Goal: Navigation & Orientation: Go to known website

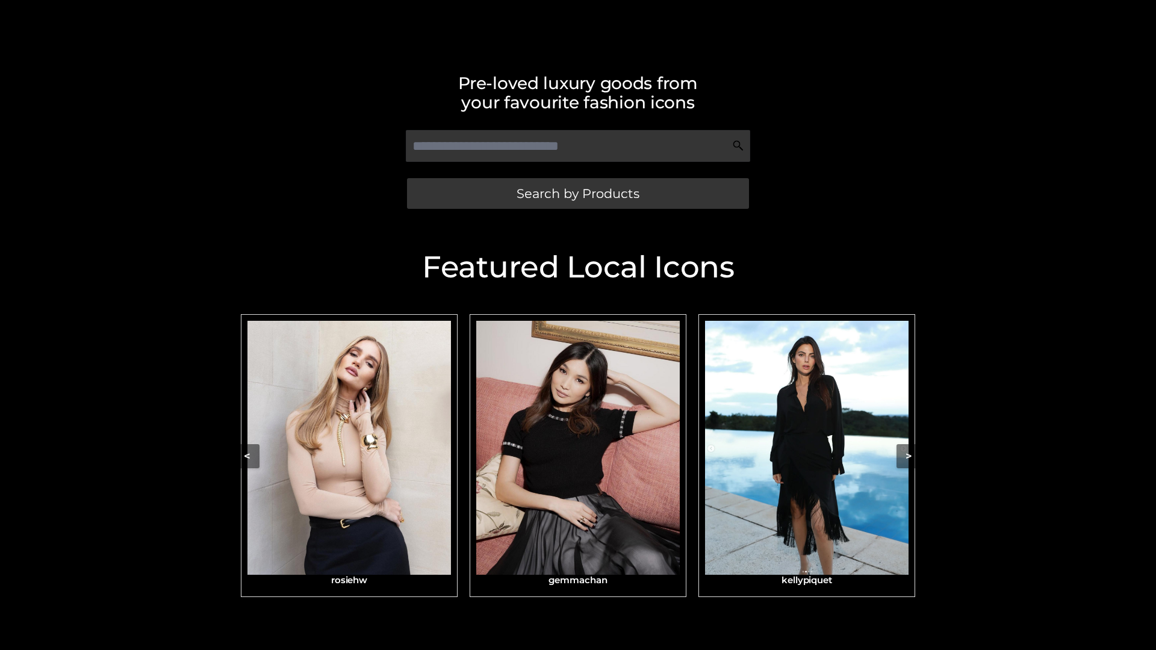
scroll to position [256, 0]
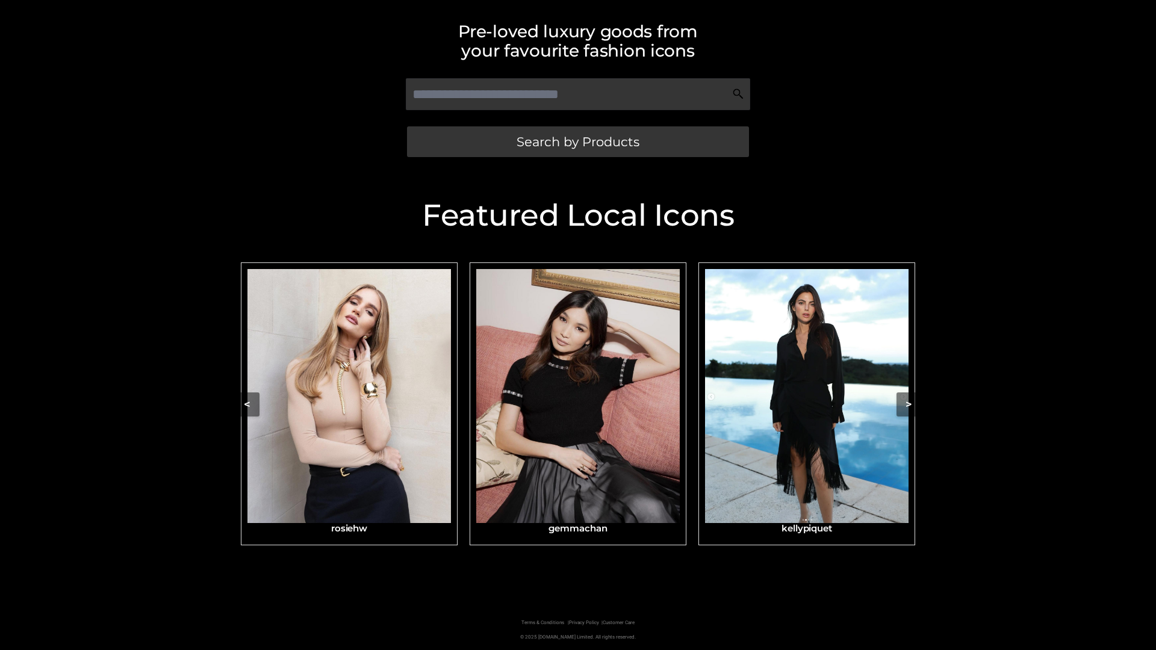
scroll to position [256, 0]
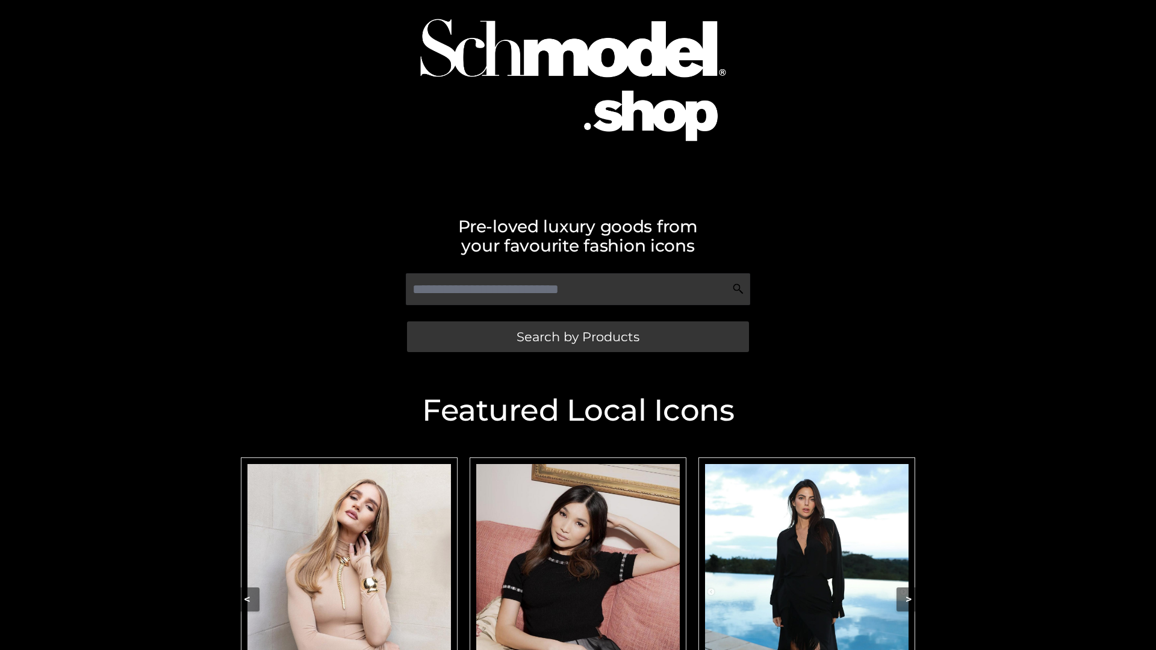
scroll to position [102, 0]
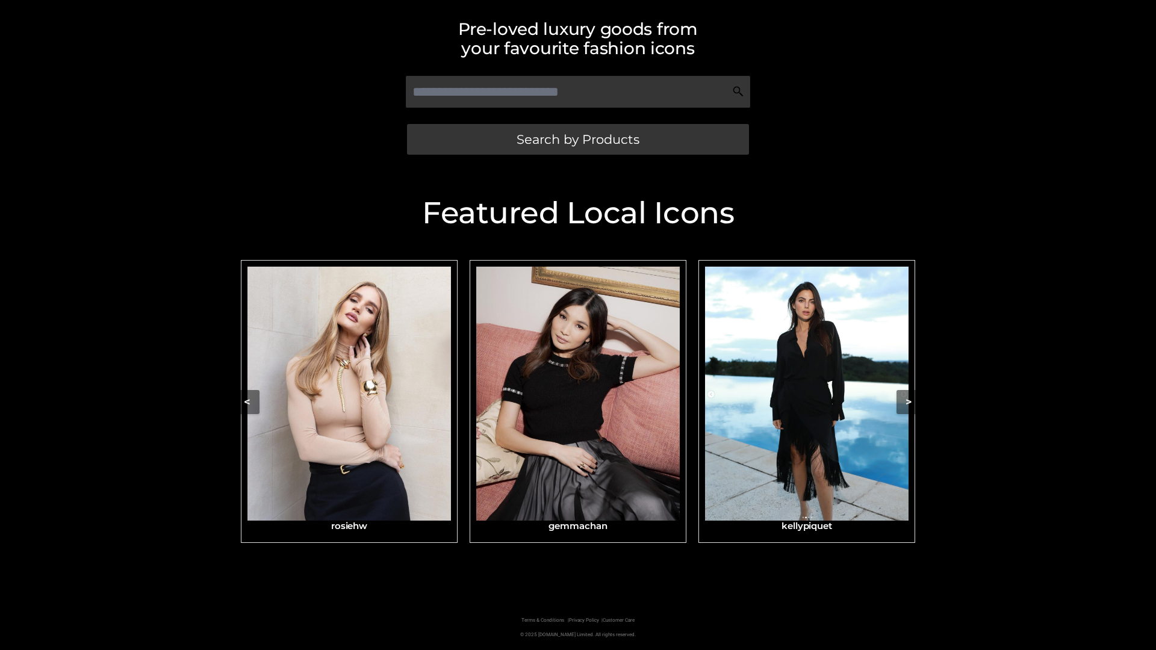
scroll to position [256, 0]
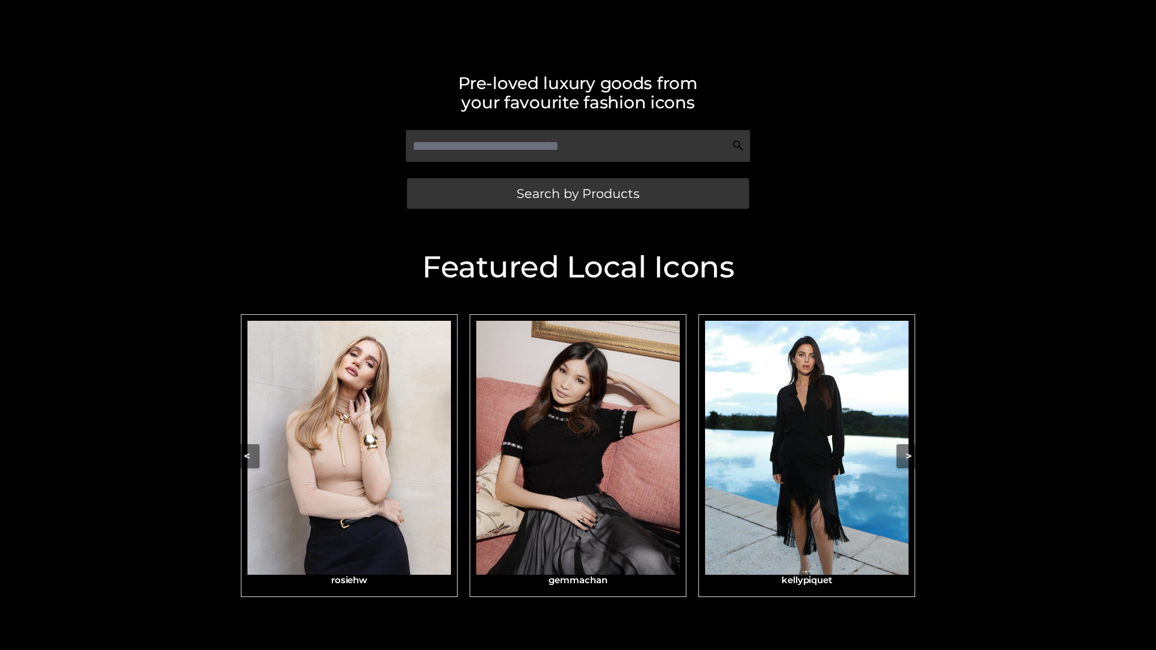
scroll to position [256, 0]
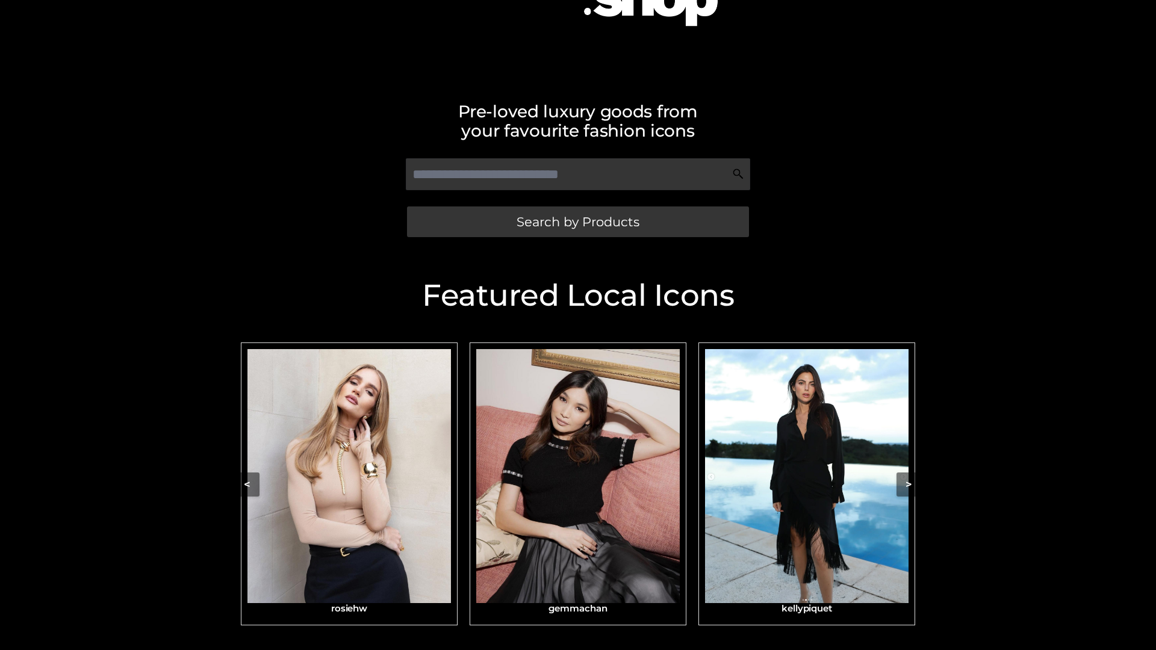
scroll to position [191, 0]
